Goal: Obtain resource: Obtain resource

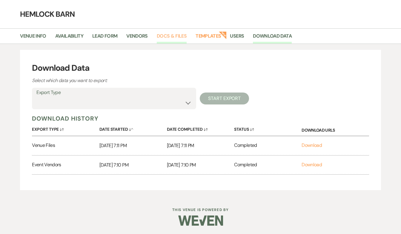
click at [168, 42] on link "Docs & Files" at bounding box center [172, 37] width 30 height 11
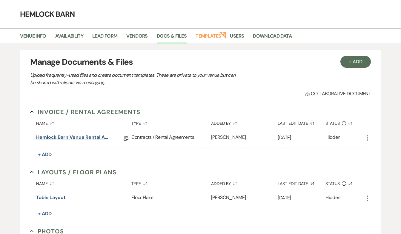
click at [69, 139] on link "Hemlock Barn Venue Rental Agreement" at bounding box center [73, 138] width 75 height 9
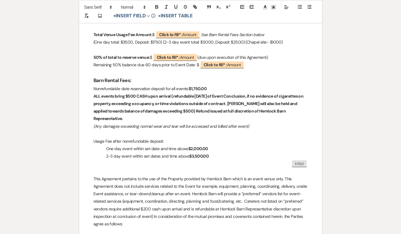
scroll to position [245, 0]
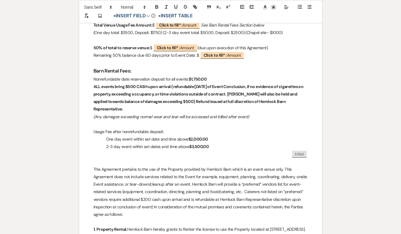
click at [214, 144] on p "2-3 day event within set dates and time above $3,500.00" at bounding box center [200, 146] width 214 height 7
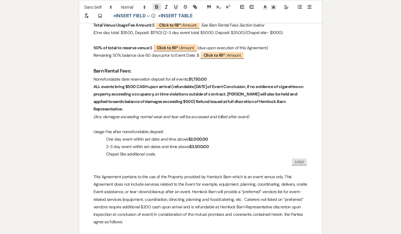
click at [156, 7] on icon "button" at bounding box center [156, 7] width 2 height 1
click at [197, 136] on strong "$2,000.00" at bounding box center [198, 138] width 20 height 5
click at [200, 137] on strong "$2,000.00" at bounding box center [198, 138] width 20 height 5
click at [200, 144] on strong "$3,500.00" at bounding box center [198, 146] width 19 height 5
click at [182, 150] on p "Chapel Site additional costs $1,000.00" at bounding box center [200, 153] width 214 height 7
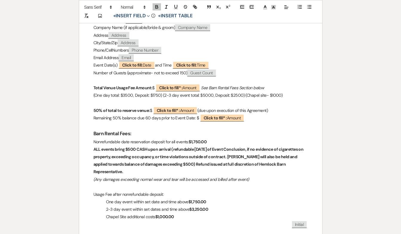
scroll to position [184, 0]
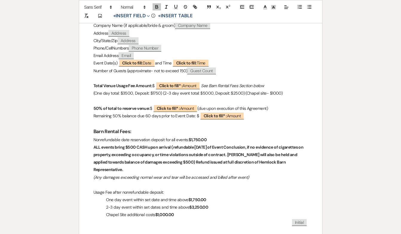
click at [278, 91] on p "(One day total: $3500, Deposit: $1750) (2-3 day event total: $5000, Deposit: $2…" at bounding box center [200, 93] width 214 height 7
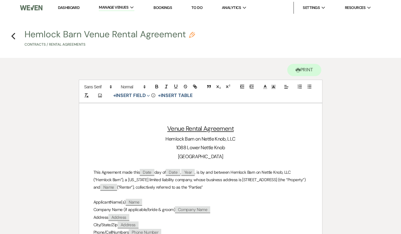
scroll to position [0, 0]
click at [14, 37] on icon "Previous" at bounding box center [13, 36] width 4 height 7
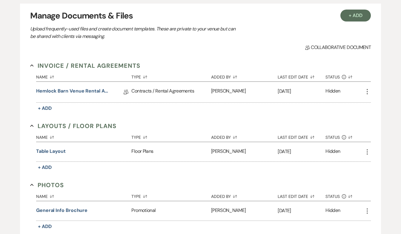
scroll to position [68, 0]
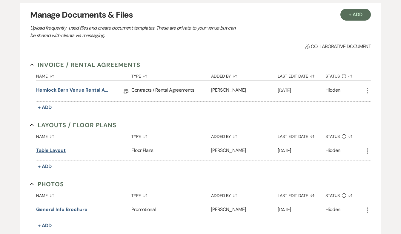
click at [53, 148] on button "Table layout" at bounding box center [51, 150] width 30 height 7
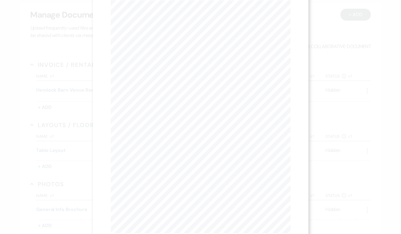
scroll to position [0, 0]
click at [170, 20] on button "Next Next" at bounding box center [170, 21] width 16 height 5
click at [169, 20] on button "Next Next" at bounding box center [169, 21] width 16 height 5
click at [167, 21] on button "Next Next" at bounding box center [169, 21] width 16 height 5
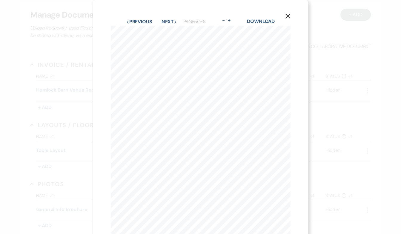
click at [286, 16] on icon "X" at bounding box center [287, 15] width 5 height 5
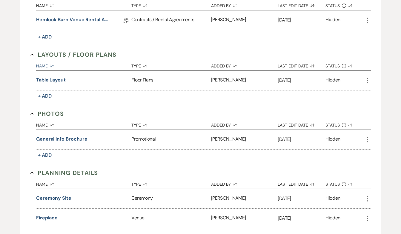
scroll to position [143, 0]
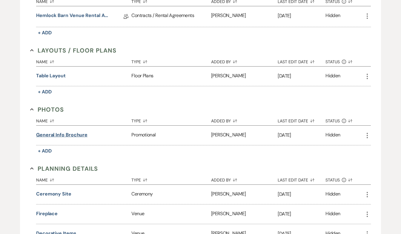
click at [74, 135] on button "General info brochure" at bounding box center [61, 134] width 51 height 7
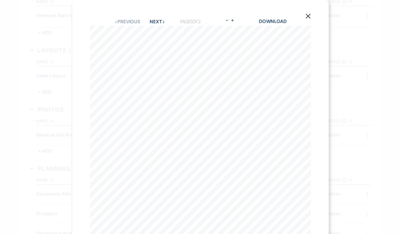
scroll to position [0, 0]
click at [158, 24] on button "Next Next" at bounding box center [157, 21] width 16 height 5
click at [309, 17] on use "button" at bounding box center [308, 16] width 5 height 5
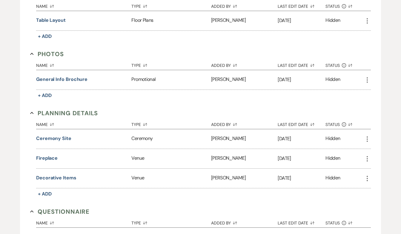
scroll to position [199, 0]
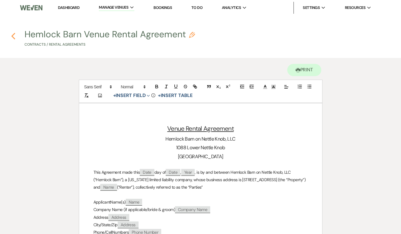
click at [13, 37] on use "button" at bounding box center [13, 36] width 4 height 7
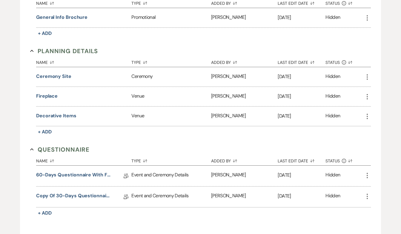
scroll to position [260, 0]
click at [55, 76] on button "Ceremony site" at bounding box center [53, 75] width 35 height 7
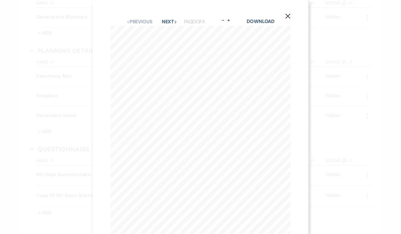
scroll to position [0, 0]
click at [171, 19] on button "Next Next" at bounding box center [170, 21] width 16 height 5
click at [169, 23] on button "Next Next" at bounding box center [169, 21] width 16 height 5
click at [169, 19] on button "Next Next" at bounding box center [169, 21] width 16 height 5
click at [286, 16] on icon "X" at bounding box center [287, 15] width 5 height 5
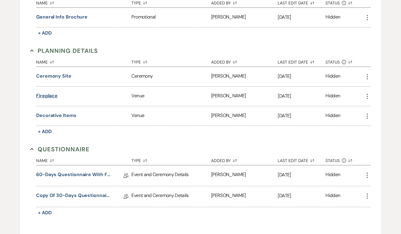
click at [50, 97] on button "Fireplace" at bounding box center [46, 95] width 21 height 7
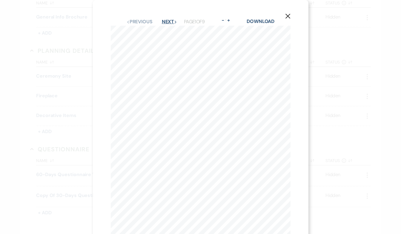
click at [169, 23] on button "Next Next" at bounding box center [170, 21] width 16 height 5
click at [167, 22] on button "Next Next" at bounding box center [169, 21] width 16 height 5
click at [167, 20] on button "Next Next" at bounding box center [169, 21] width 16 height 5
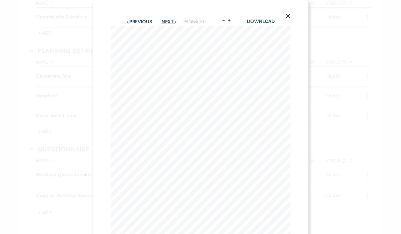
click at [167, 20] on button "Next Next" at bounding box center [169, 21] width 16 height 5
click at [285, 16] on icon "X" at bounding box center [287, 15] width 5 height 5
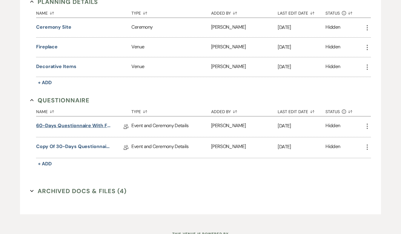
scroll to position [308, 0]
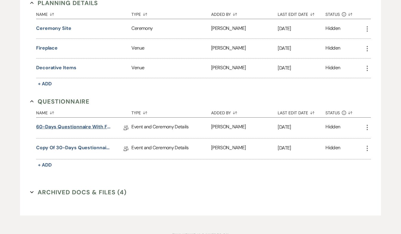
click at [68, 128] on link "60-Days Questionnaire with fee reminders" at bounding box center [73, 127] width 75 height 9
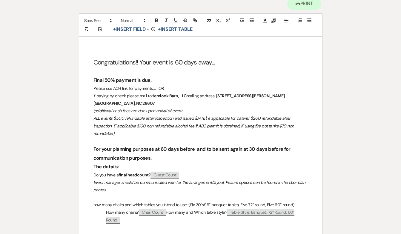
scroll to position [65, 0]
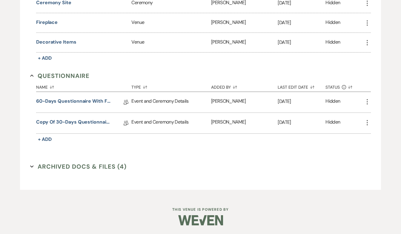
scroll to position [334, 0]
click at [78, 120] on link "Copy of 30-Days Questionnaire with fee reminders" at bounding box center [73, 123] width 75 height 9
